Goal: Transaction & Acquisition: Purchase product/service

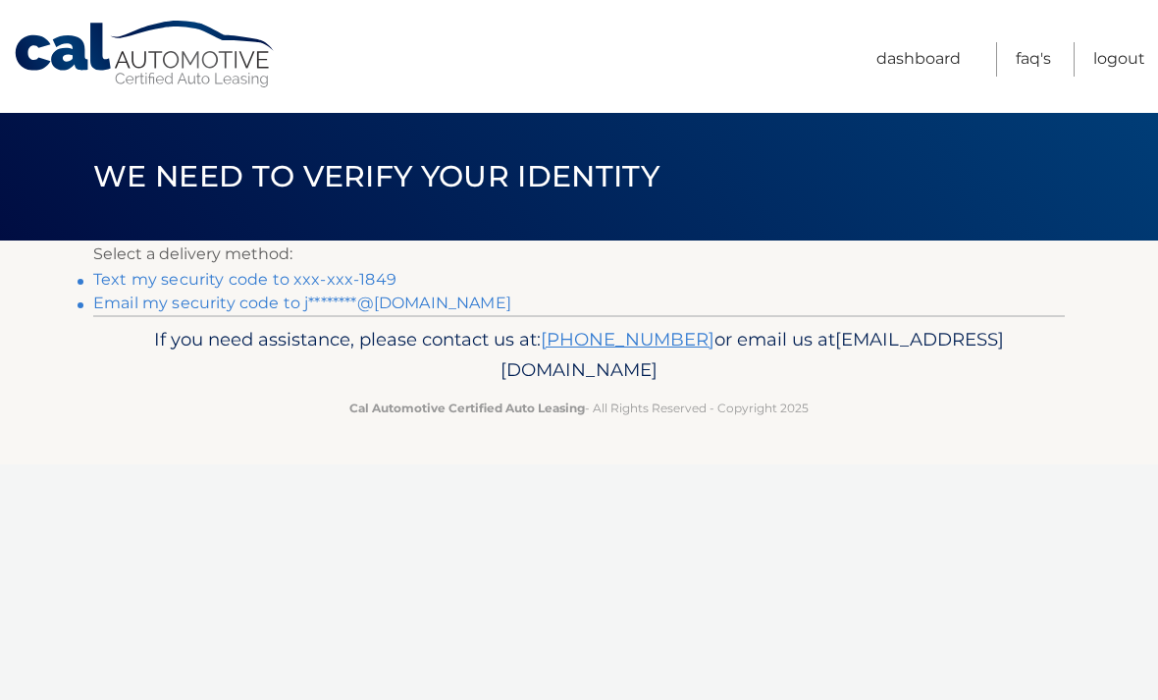
click at [326, 273] on link "Text my security code to xxx-xxx-1849" at bounding box center [244, 279] width 303 height 19
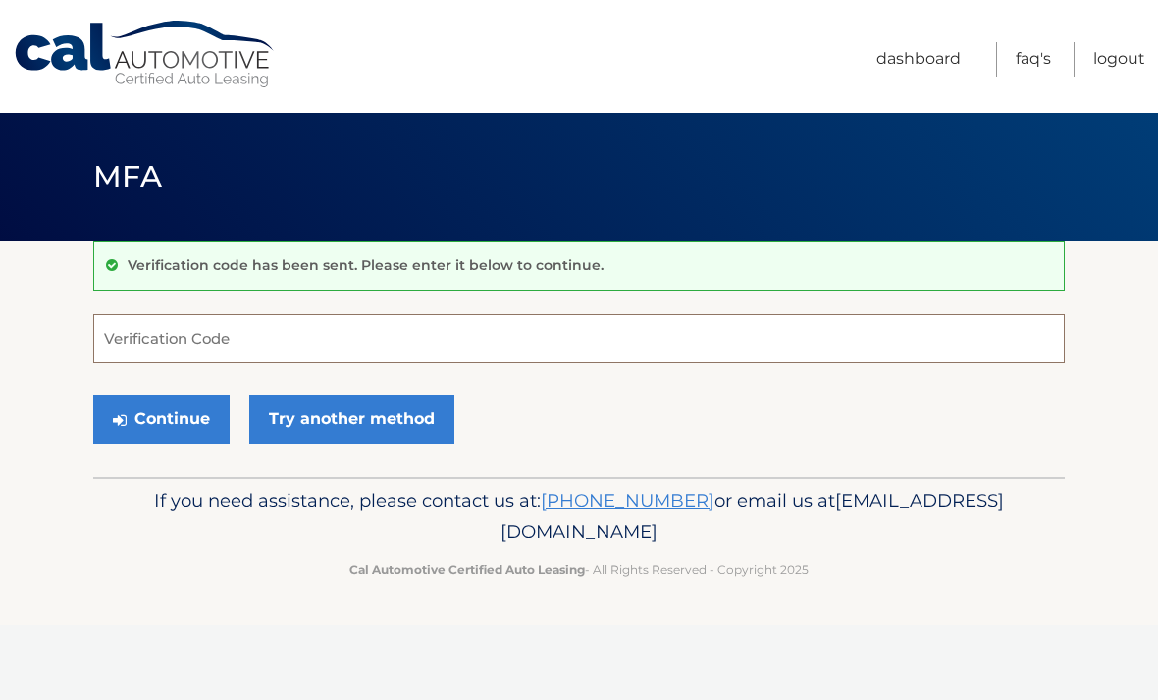
click at [447, 337] on input "Verification Code" at bounding box center [578, 338] width 971 height 49
type input "895829"
click at [212, 413] on button "Continue" at bounding box center [161, 418] width 136 height 49
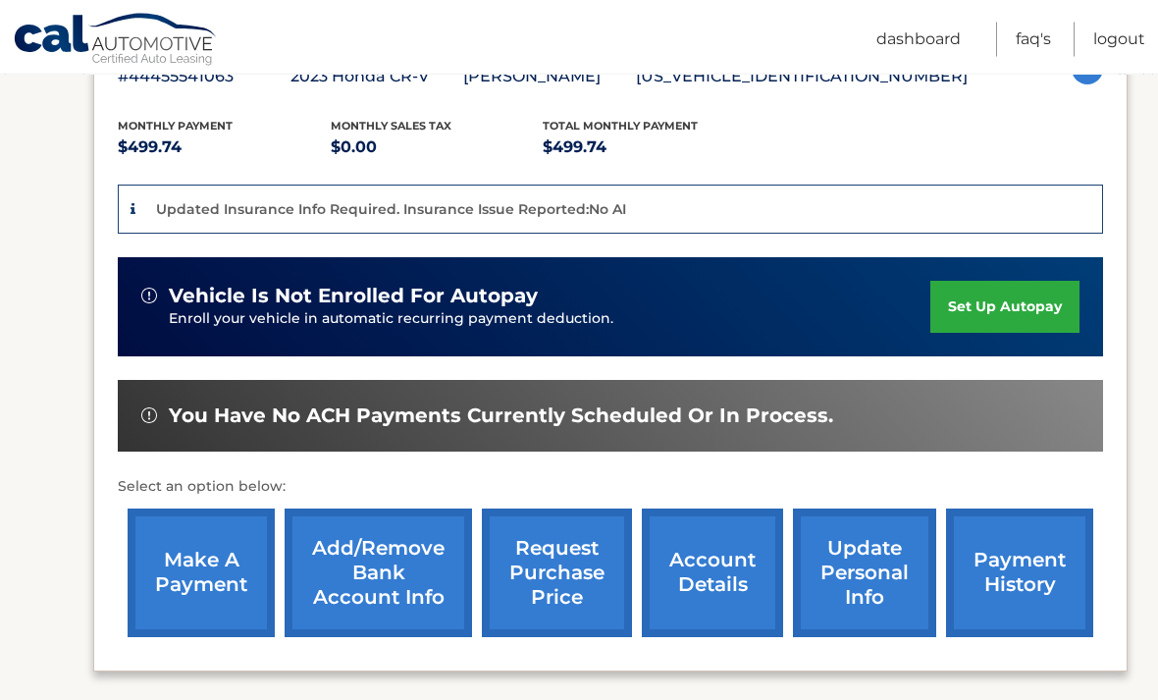
scroll to position [391, 0]
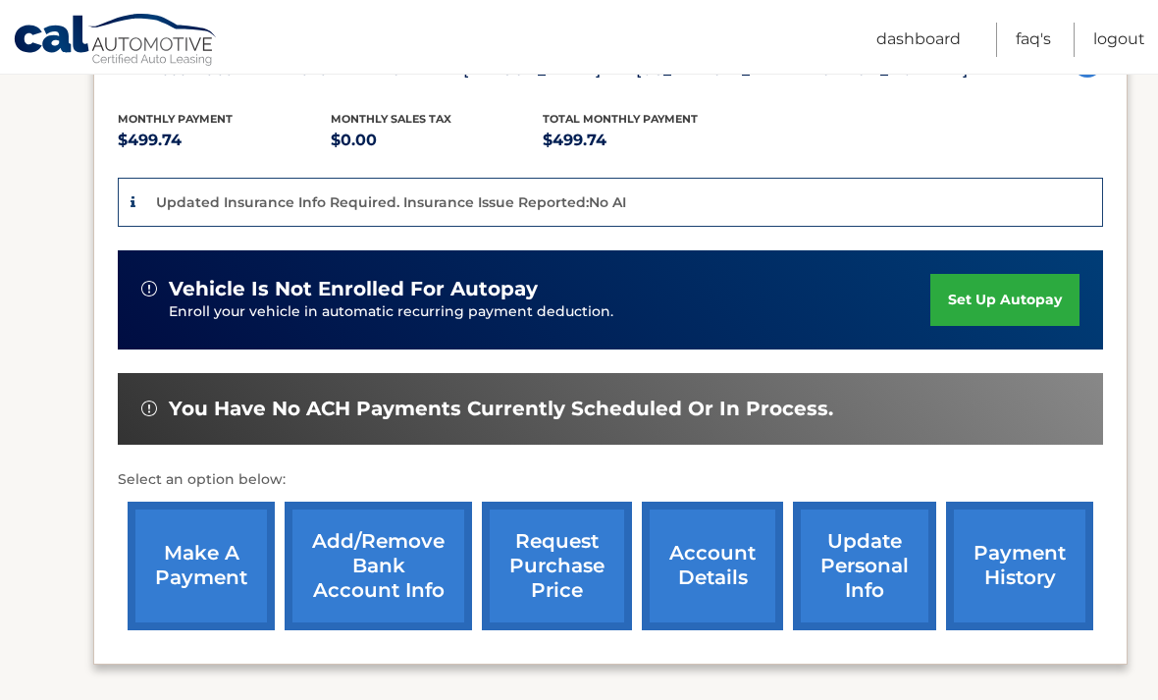
click at [207, 603] on link "make a payment" at bounding box center [201, 565] width 147 height 129
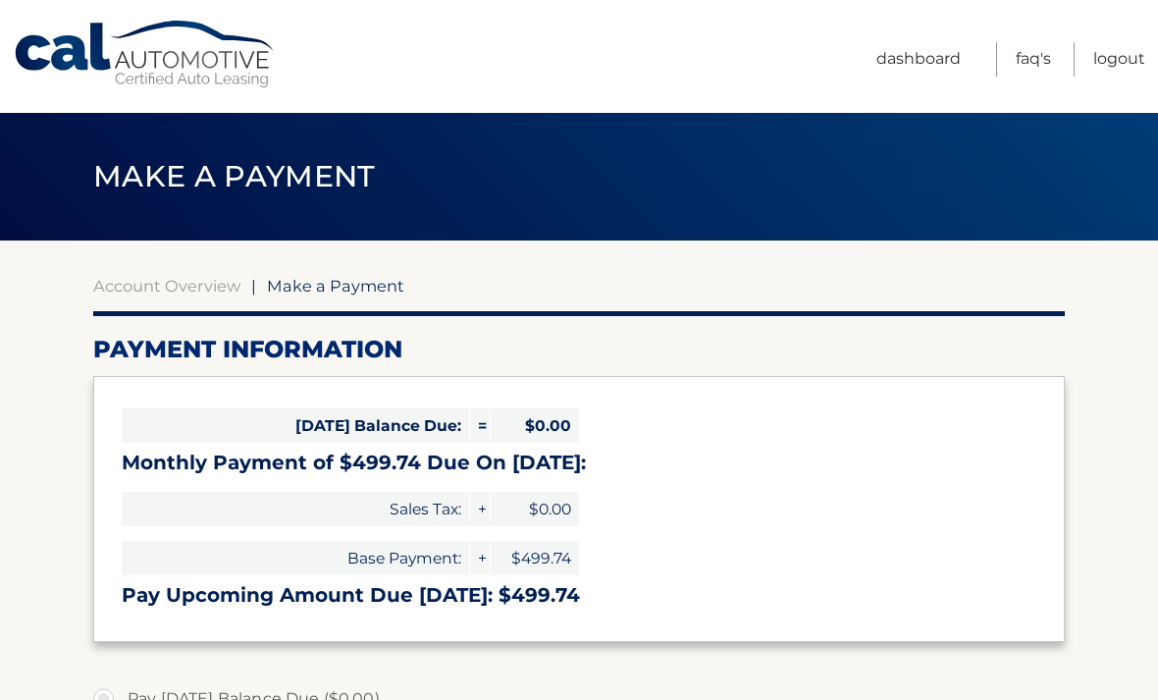
select select "NjM3NjgzZGMtZmQ3NS00NjJmLTk0OWItMjhmNmQyZDA0N2Vi"
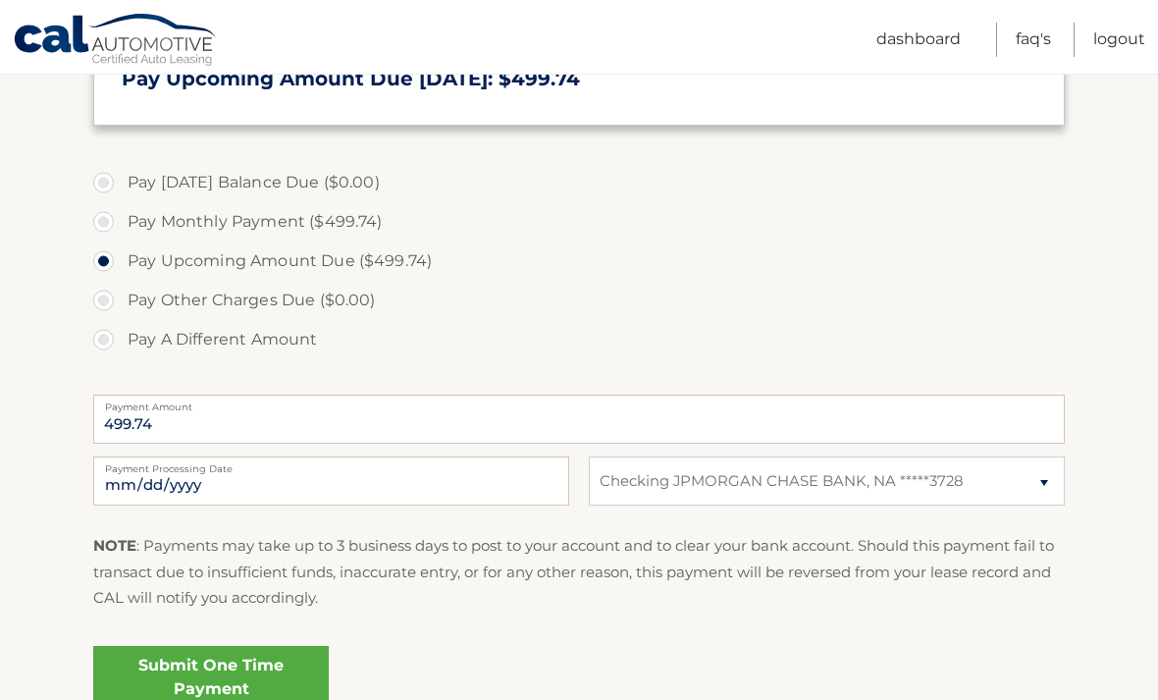
scroll to position [514, 0]
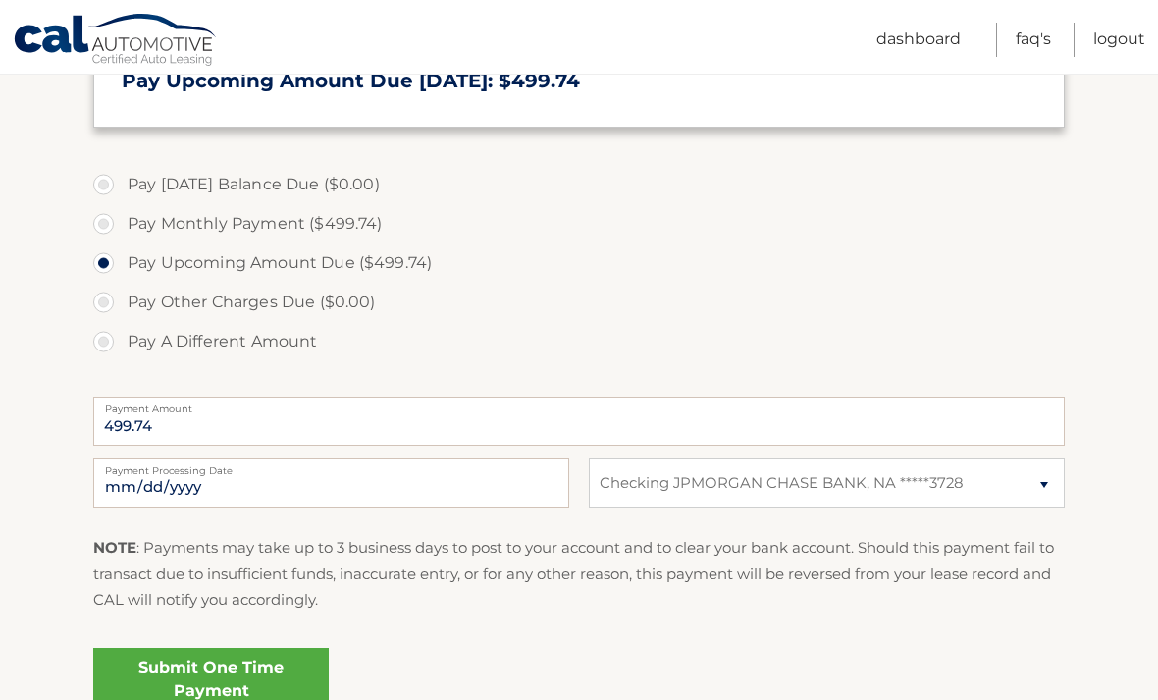
click at [272, 670] on link "Submit One Time Payment" at bounding box center [211, 679] width 236 height 63
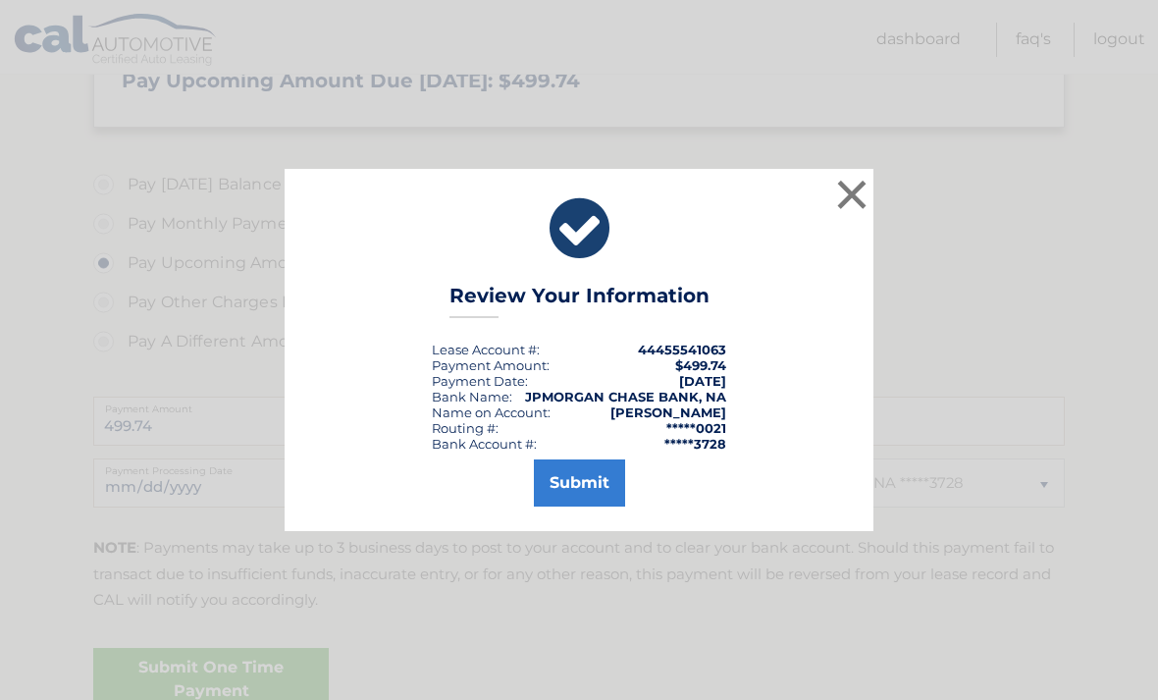
click at [604, 506] on button "Submit" at bounding box center [579, 482] width 91 height 47
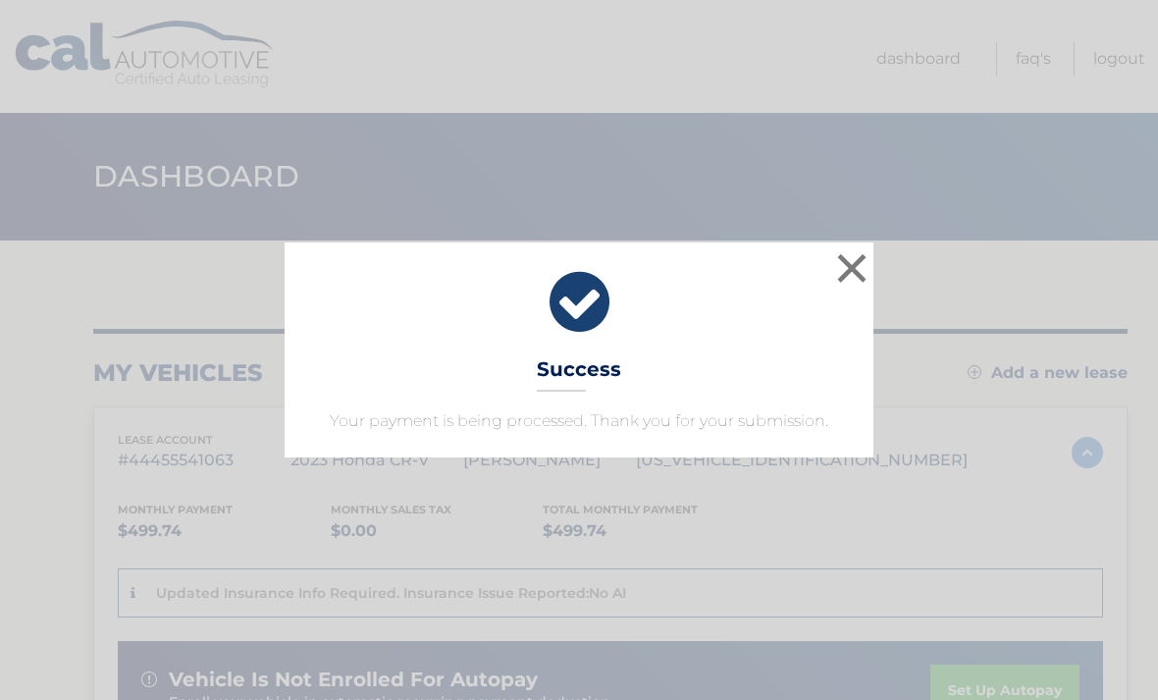
click at [864, 256] on button "×" at bounding box center [851, 267] width 39 height 39
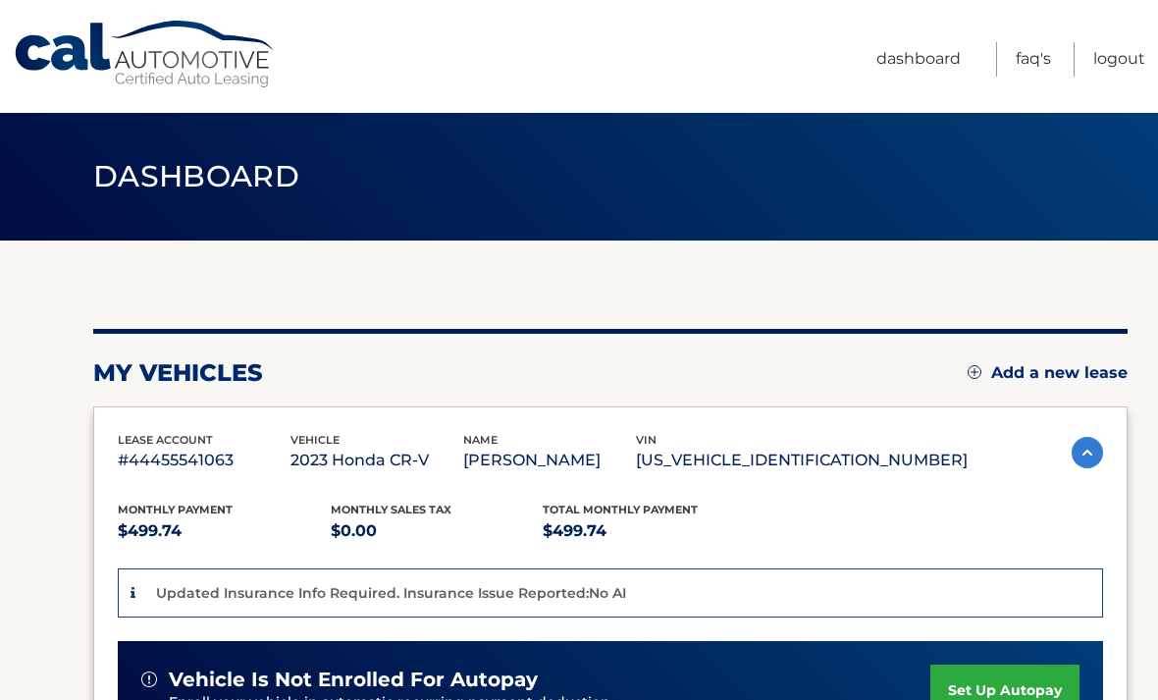
click at [1142, 56] on link "Logout" at bounding box center [1119, 59] width 52 height 34
